Goal: Answer question/provide support: Answer question/provide support

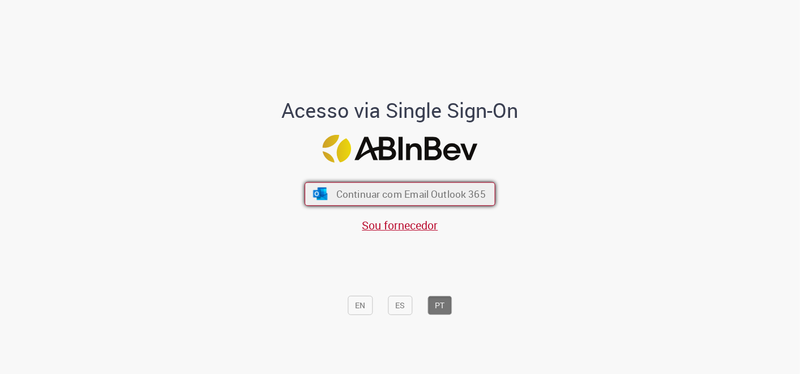
click at [423, 198] on span "Continuar com Email Outlook 365" at bounding box center [410, 193] width 149 height 13
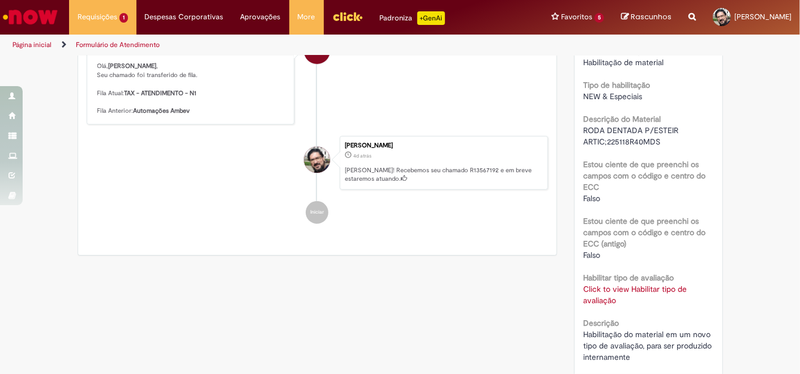
scroll to position [377, 0]
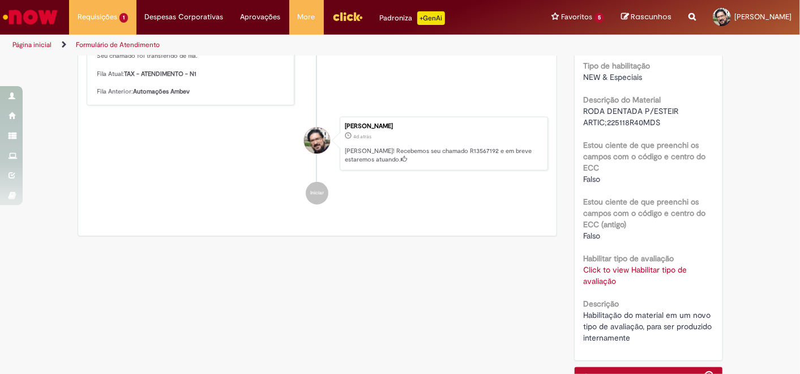
click at [617, 271] on link "Click to view Habilitar tipo de avaliação" at bounding box center [635, 275] width 104 height 22
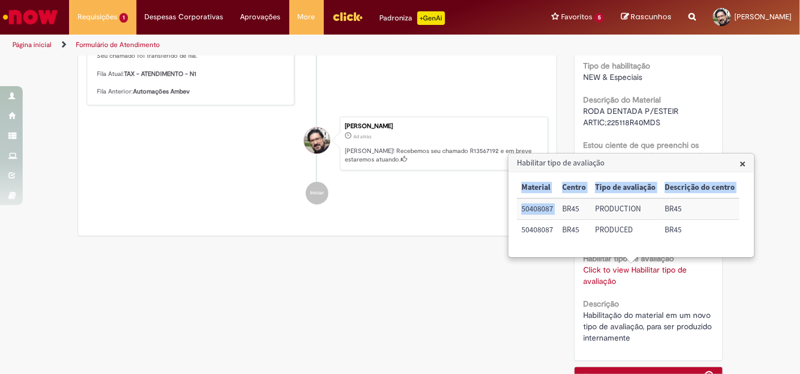
drag, startPoint x: 514, startPoint y: 213, endPoint x: 561, endPoint y: 211, distance: 46.4
click at [561, 211] on div "× Material Centro Tipo de avaliação Descrição do centro 50408087 BR45 PRODUCTIO…" at bounding box center [631, 214] width 244 height 84
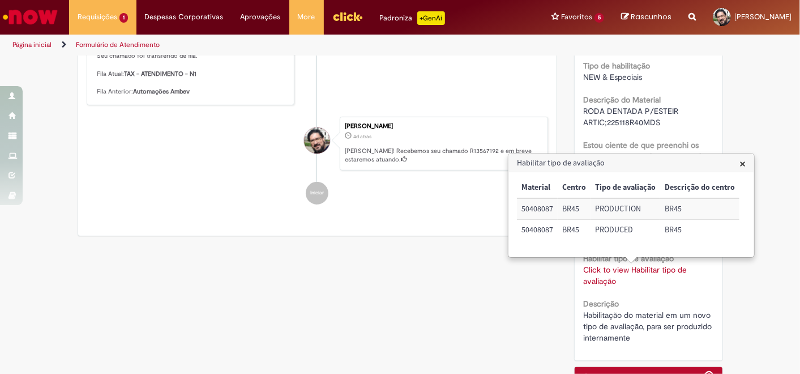
drag, startPoint x: 561, startPoint y: 211, endPoint x: 480, endPoint y: 263, distance: 95.8
click at [480, 263] on div "Verificar Código de Barras Aguardando Aprovação Aguardando atendimento Em andam…" at bounding box center [400, 70] width 662 height 780
drag, startPoint x: 522, startPoint y: 211, endPoint x: 553, endPoint y: 211, distance: 31.1
click at [553, 211] on td "50408087" at bounding box center [537, 208] width 41 height 21
copy td "50408087"
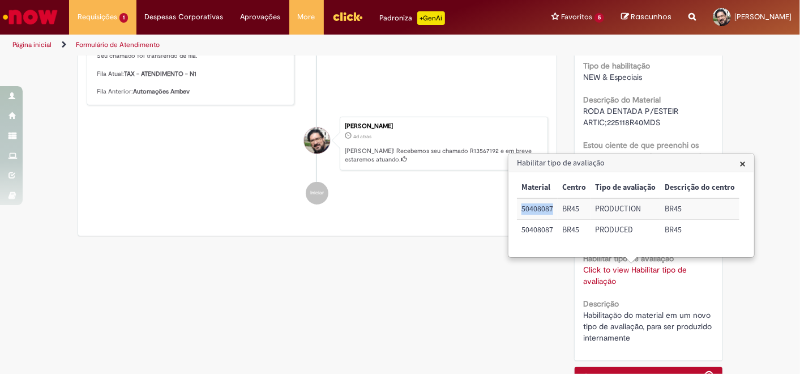
click at [739, 161] on span "×" at bounding box center [742, 163] width 6 height 15
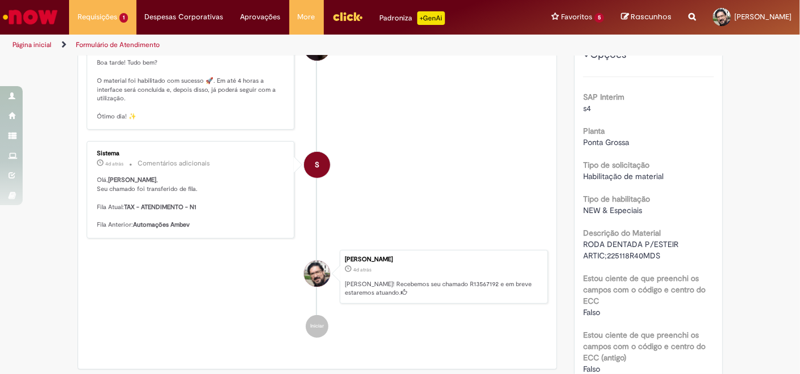
scroll to position [0, 0]
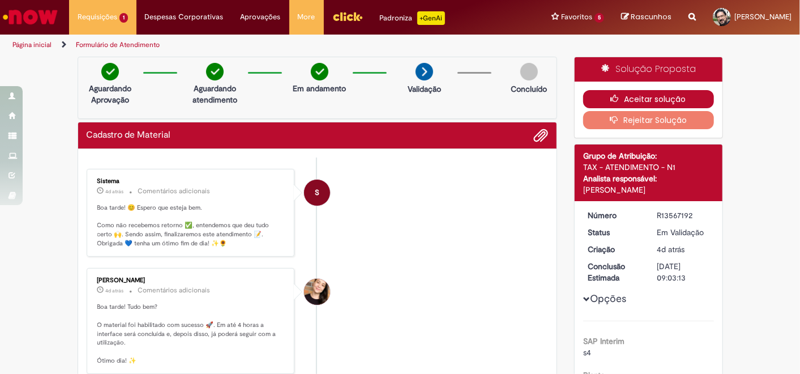
click at [665, 97] on button "Aceitar solução" at bounding box center [648, 99] width 131 height 18
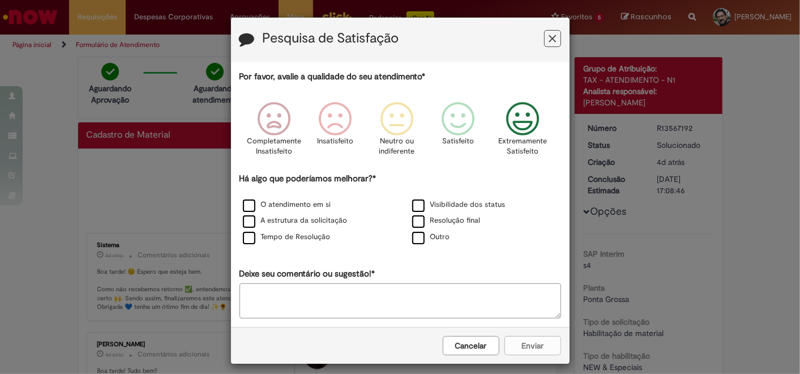
click at [515, 131] on icon "Feedback" at bounding box center [522, 119] width 42 height 34
click at [414, 220] on label "Resolução final" at bounding box center [446, 220] width 68 height 11
drag, startPoint x: 414, startPoint y: 206, endPoint x: 380, endPoint y: 211, distance: 34.3
click at [414, 206] on label "Visibilidade dos status" at bounding box center [458, 204] width 93 height 11
click at [258, 233] on label "Tempo de Resolução" at bounding box center [287, 236] width 88 height 11
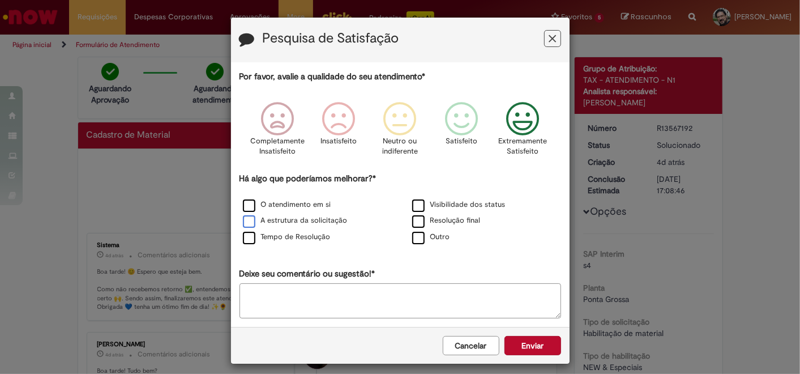
click at [260, 223] on label "A estrutura da solicitação" at bounding box center [295, 220] width 105 height 11
click at [277, 203] on label "O atendimento em si" at bounding box center [287, 204] width 88 height 11
click at [522, 344] on button "Enviar" at bounding box center [532, 345] width 57 height 19
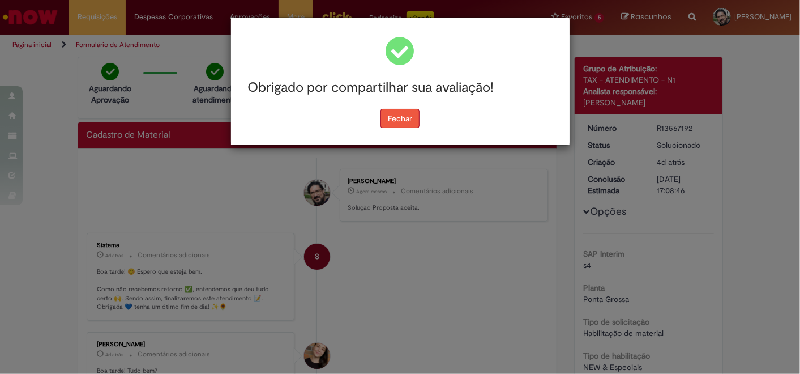
click at [400, 122] on button "Fechar" at bounding box center [399, 118] width 39 height 19
